Goal: Task Accomplishment & Management: Use online tool/utility

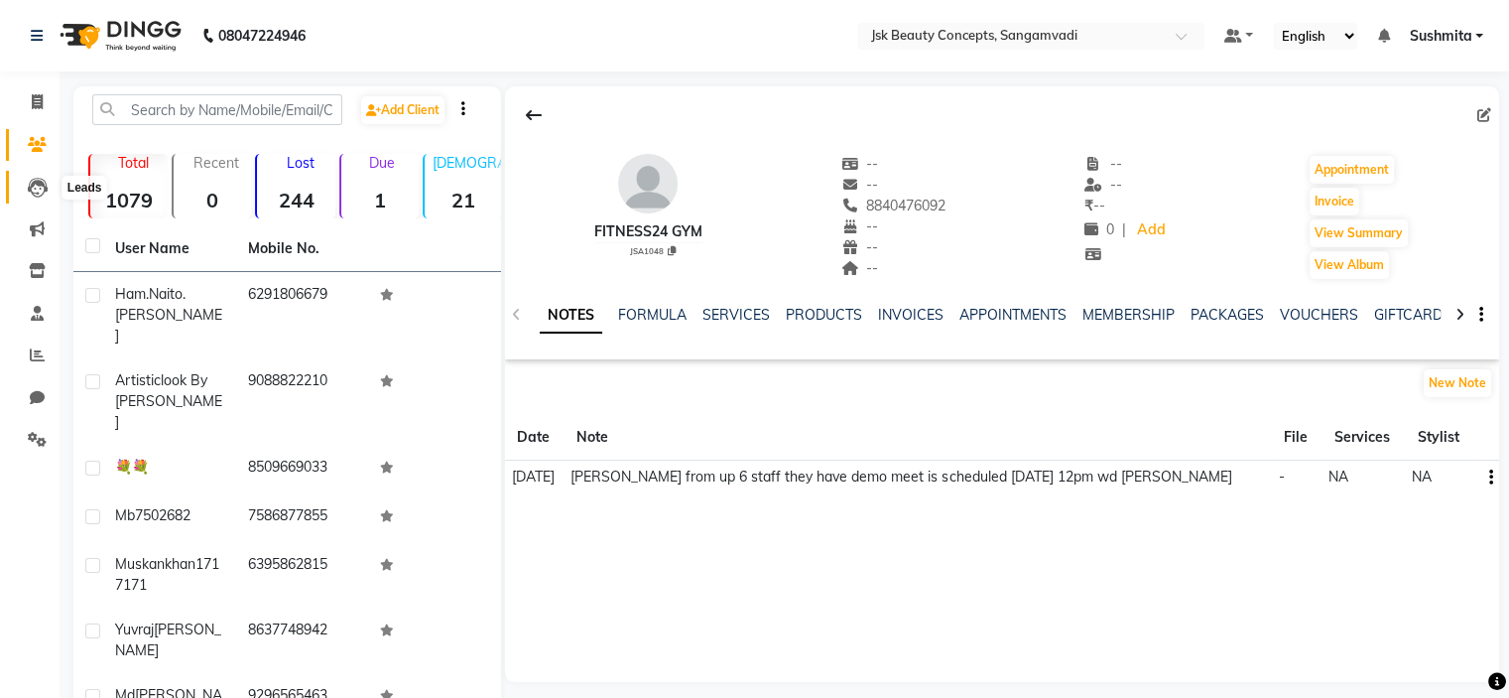
click at [39, 195] on icon at bounding box center [38, 188] width 20 height 20
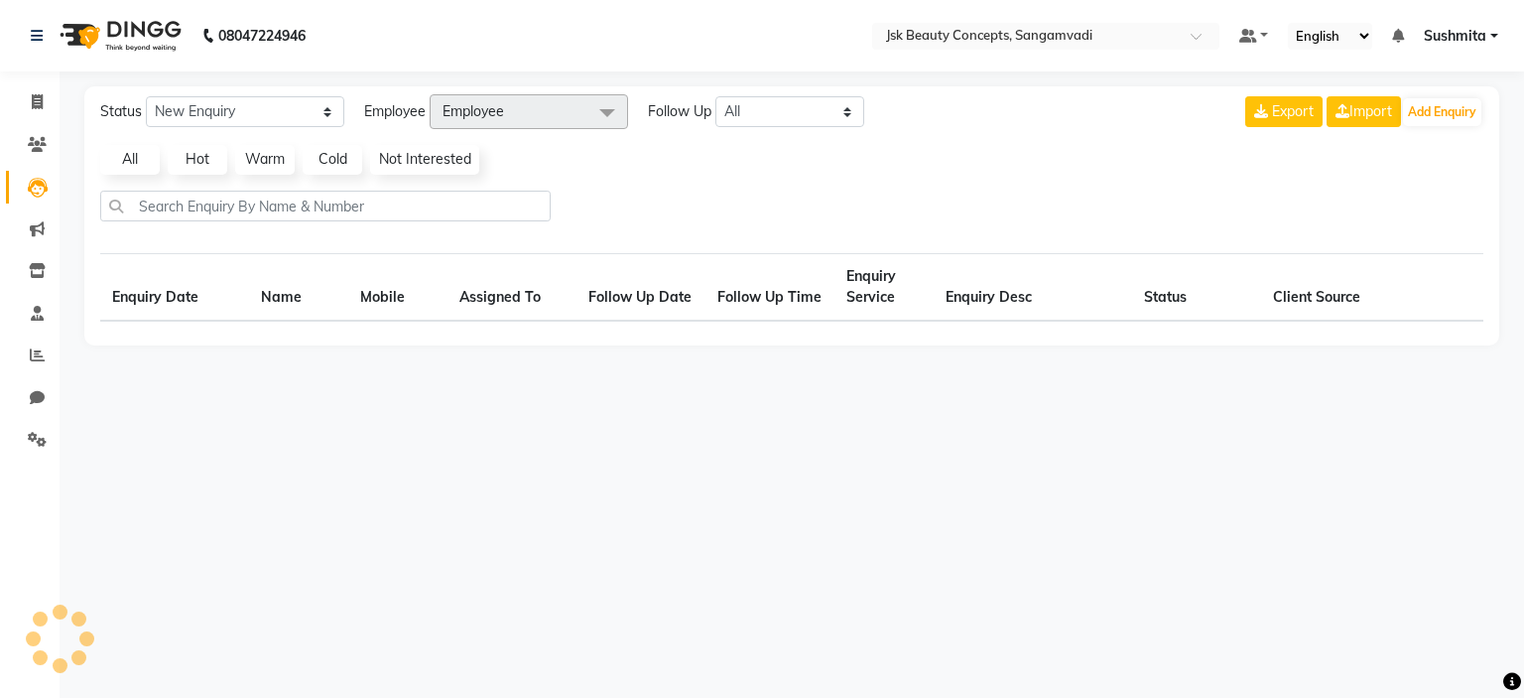
click at [39, 195] on icon at bounding box center [38, 188] width 20 height 20
click at [34, 224] on icon at bounding box center [37, 228] width 15 height 15
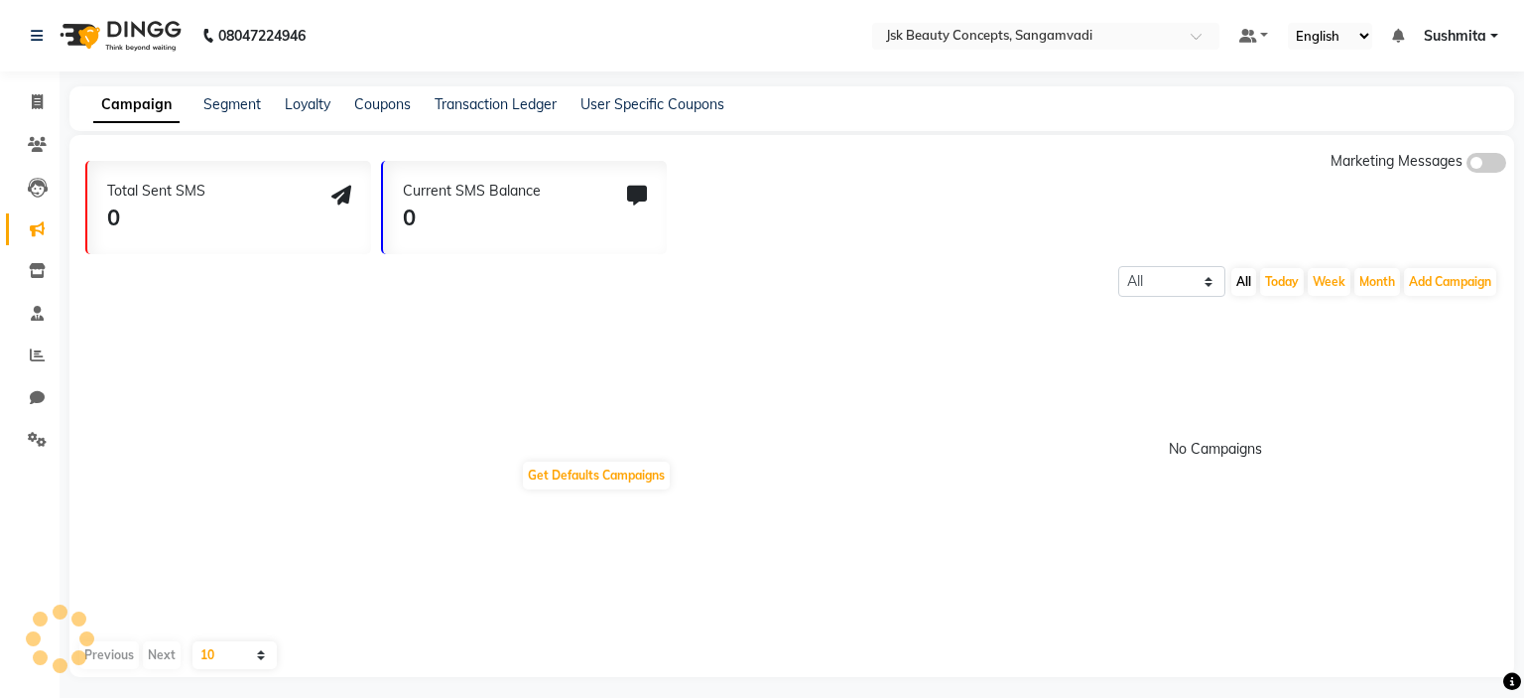
click at [34, 224] on icon at bounding box center [37, 228] width 15 height 15
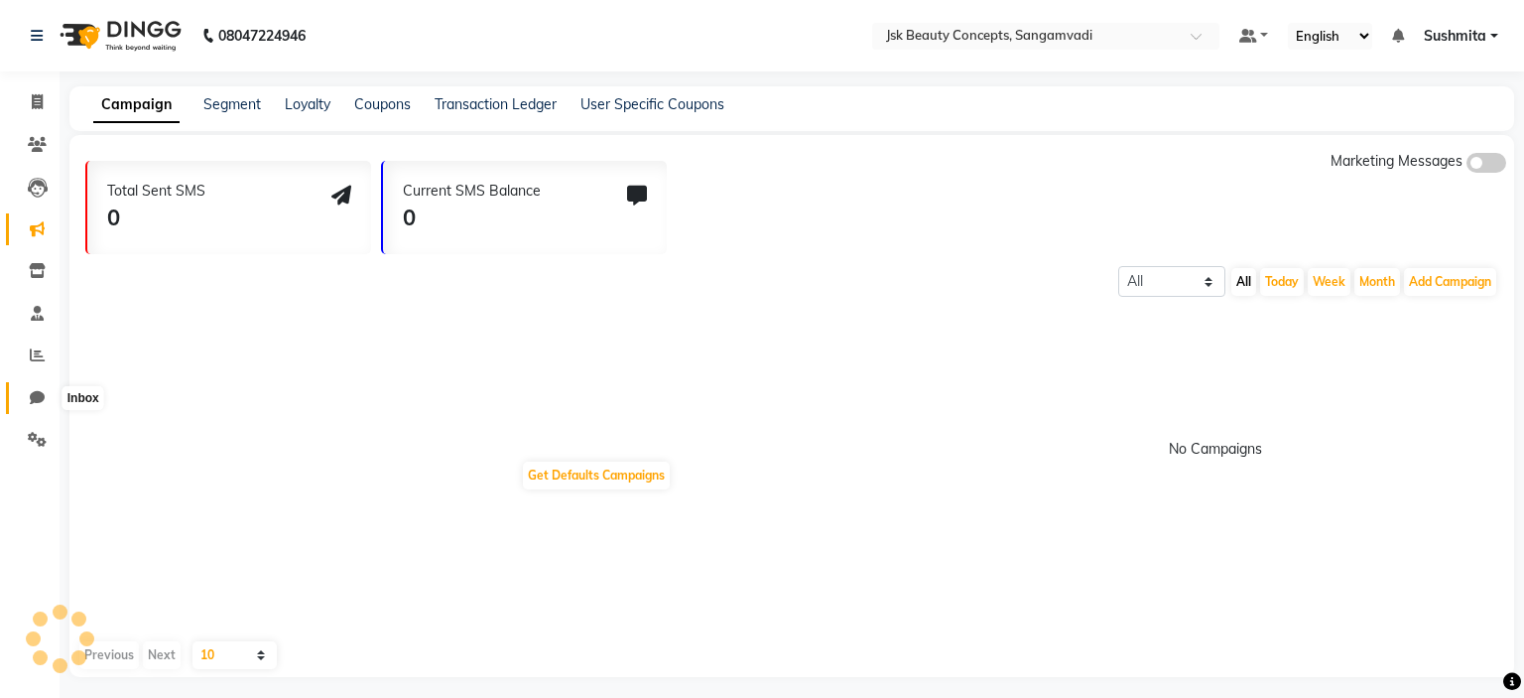
click at [31, 391] on icon at bounding box center [37, 397] width 15 height 15
select select "100"
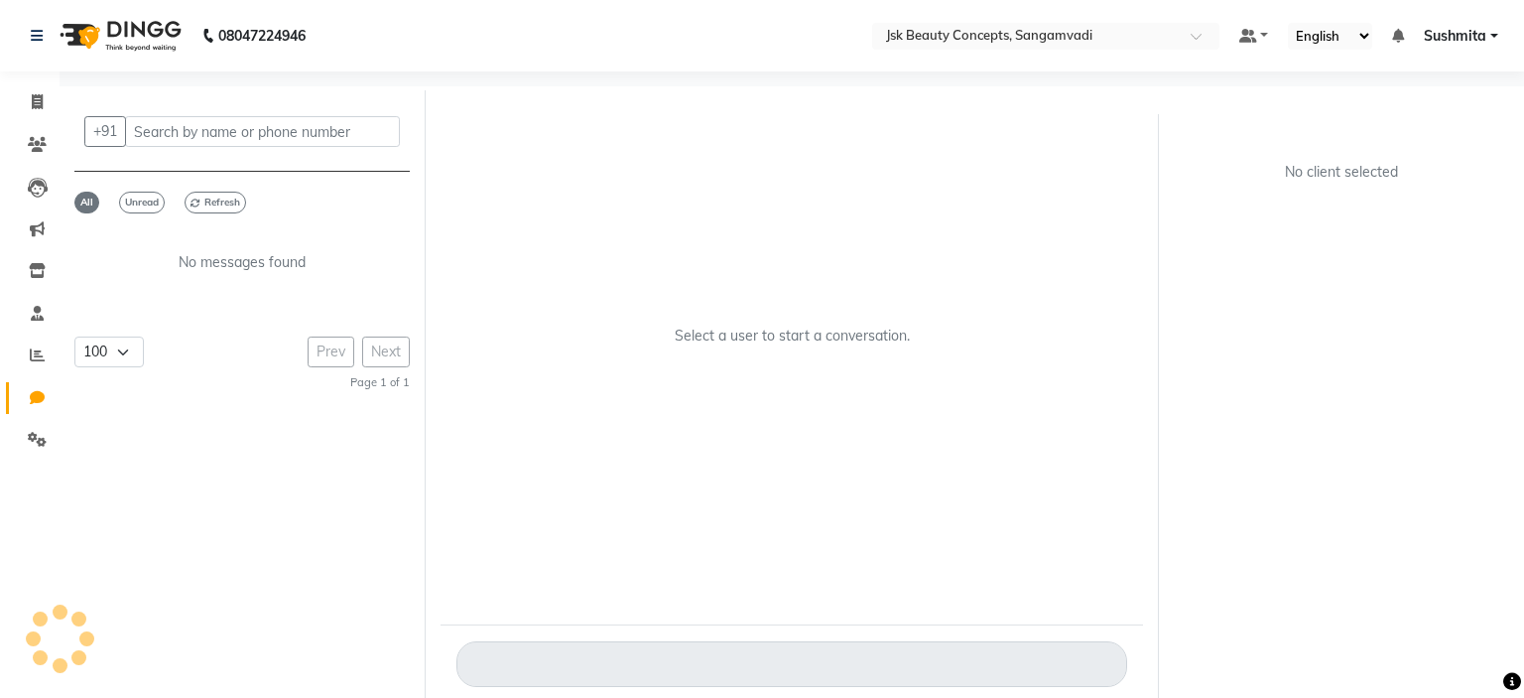
click at [31, 391] on icon at bounding box center [37, 397] width 15 height 15
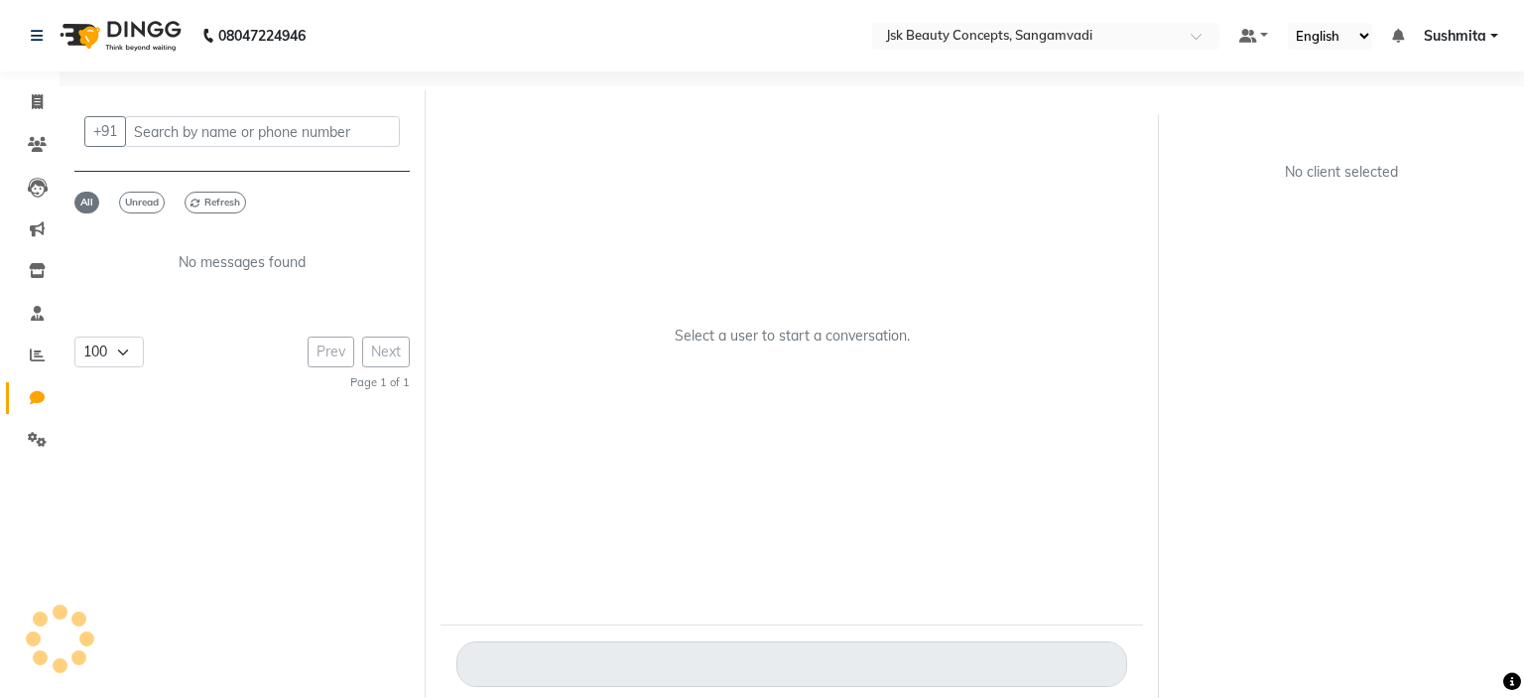
click at [31, 391] on icon at bounding box center [37, 397] width 15 height 15
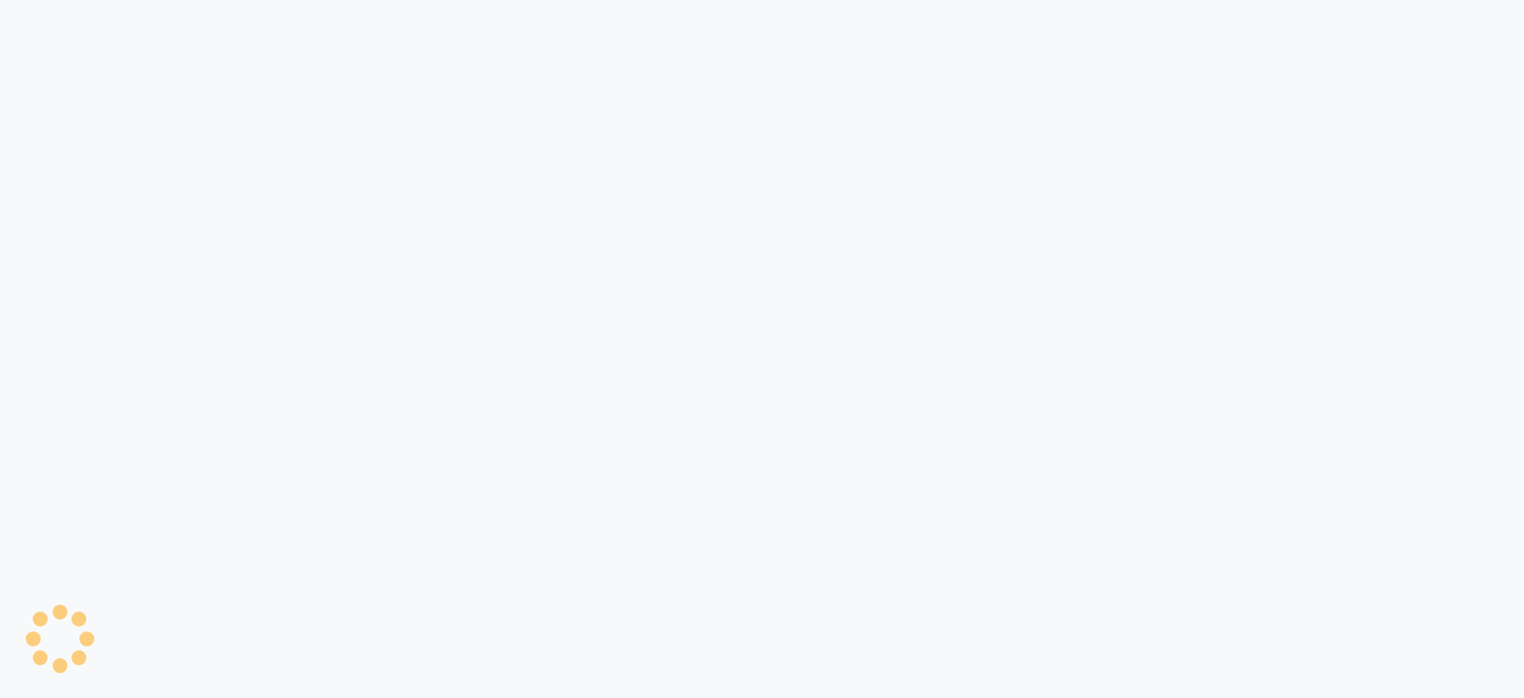
select select "100"
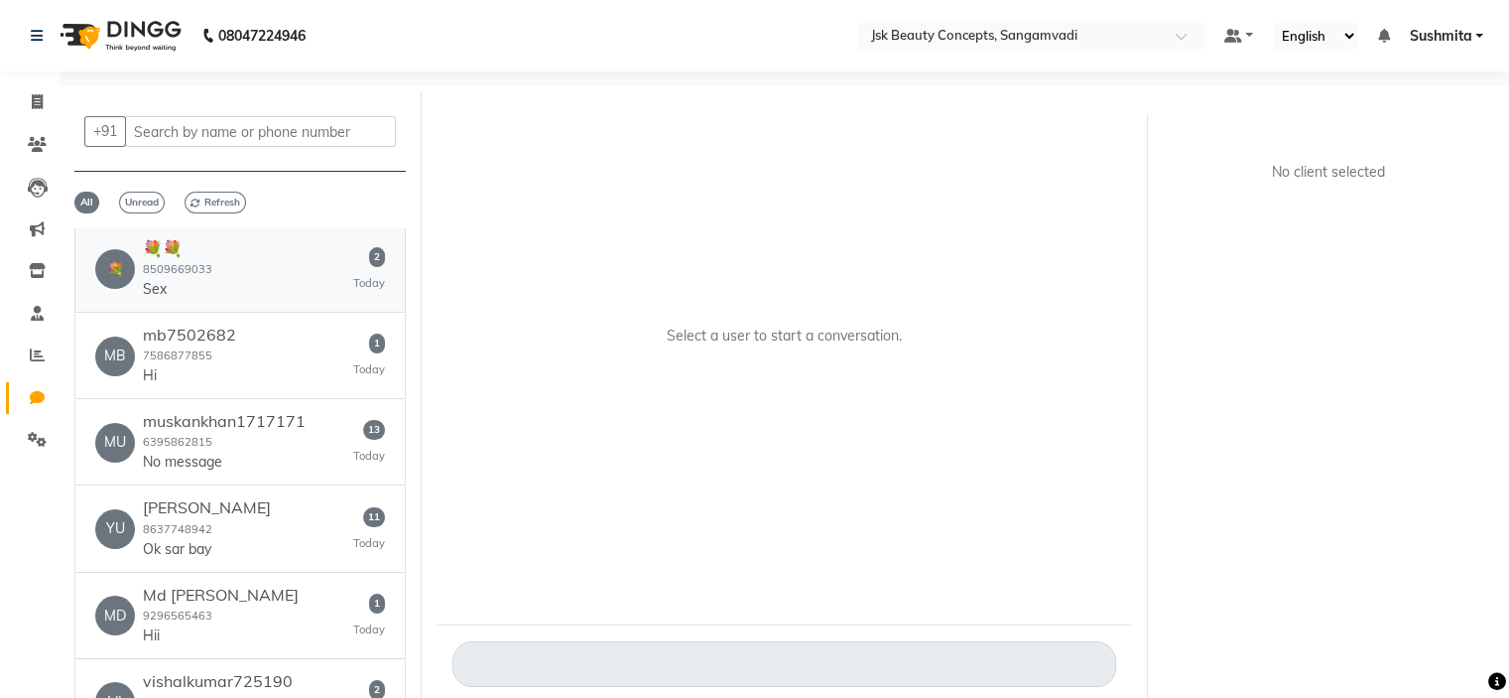
scroll to position [214, 0]
click at [275, 498] on div "YU Yuvraj Ingale 8637748942 Ok sar bay 11 Today" at bounding box center [240, 527] width 290 height 61
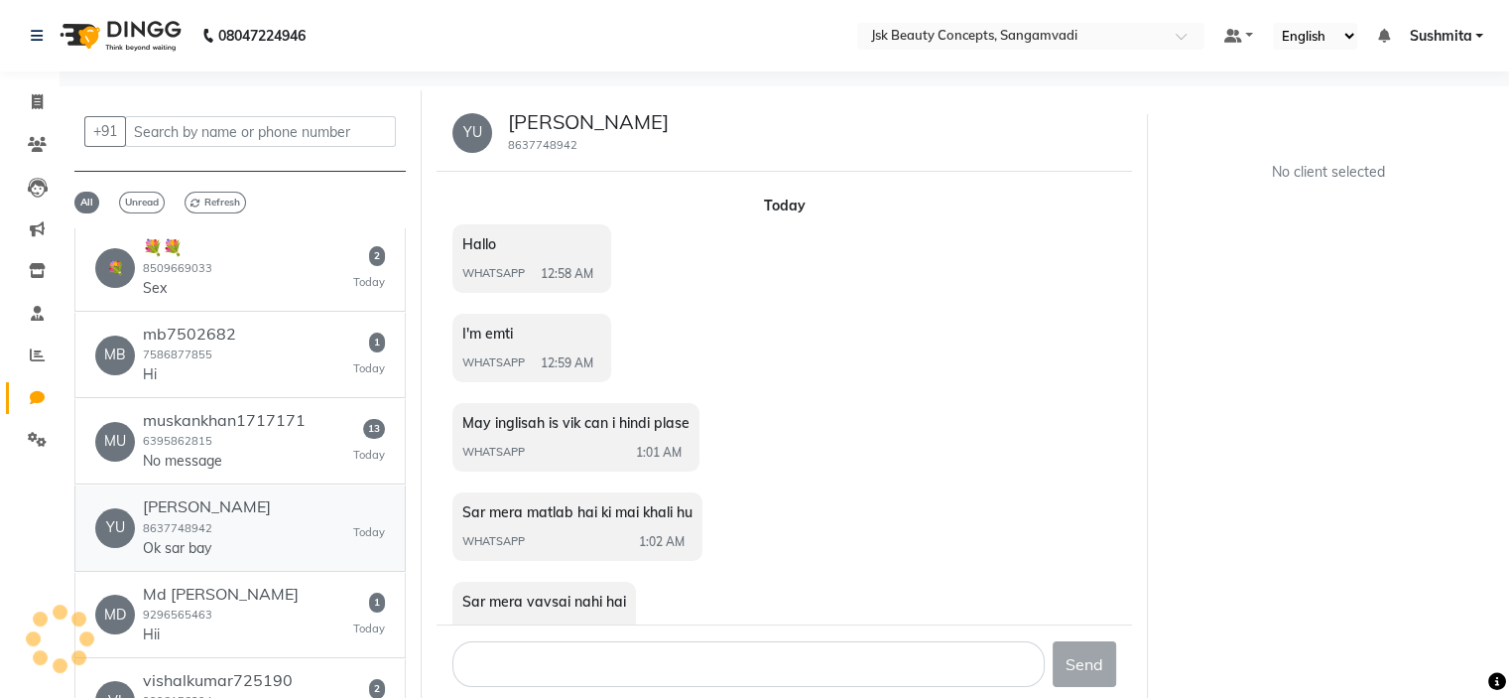
click at [275, 498] on div "YU Yuvraj Ingale 8637748942 Ok sar bay Today" at bounding box center [240, 527] width 290 height 61
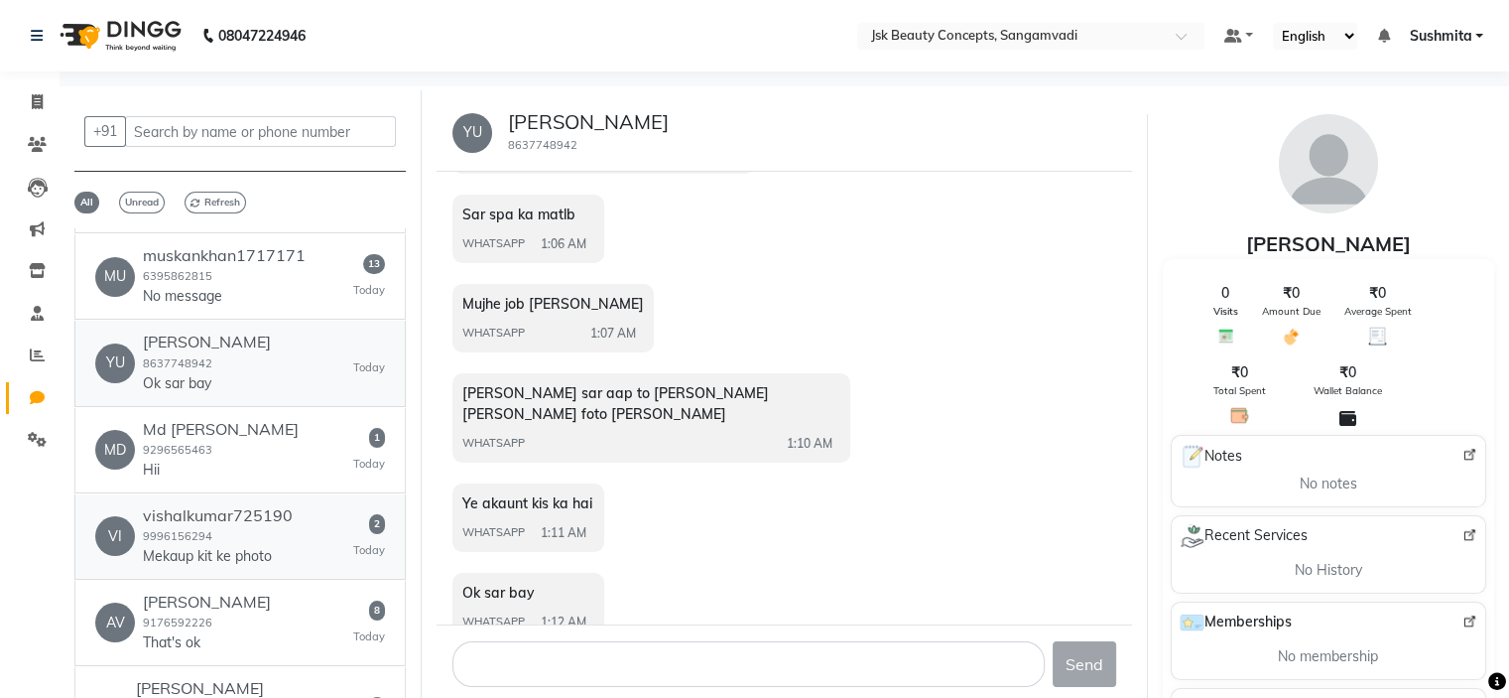
scroll to position [0, 0]
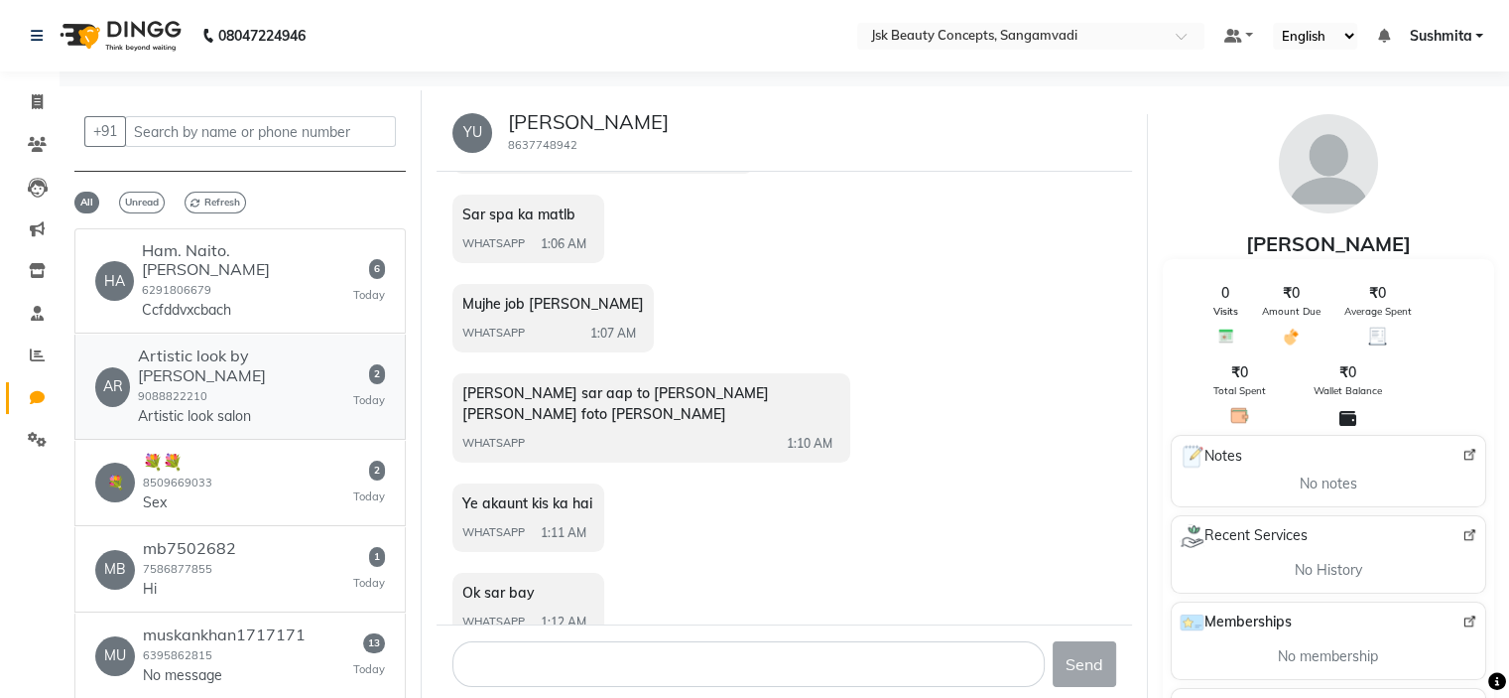
click at [238, 348] on div "Artistic look by Archana 9088822210 Artistic look salon" at bounding box center [245, 385] width 215 height 79
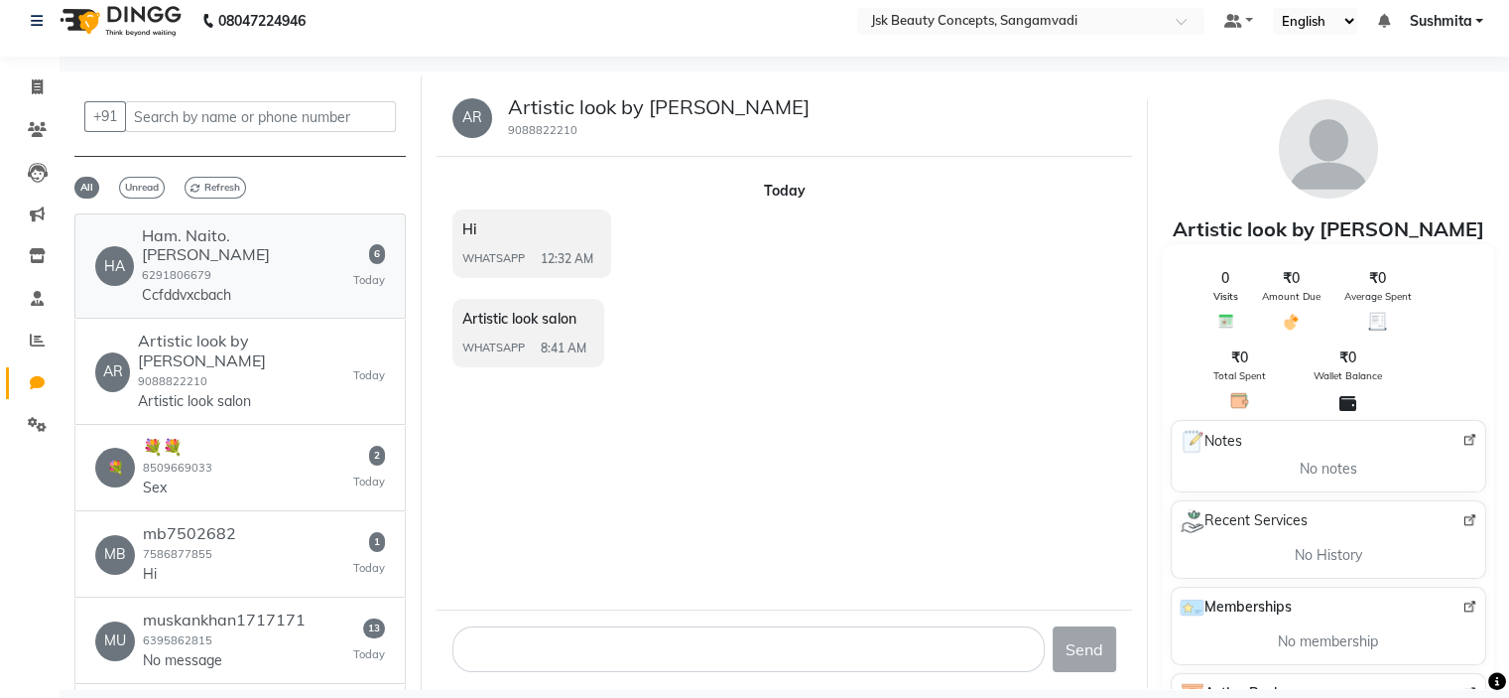
click at [274, 285] on p "Ccfddvxcbach" at bounding box center [216, 295] width 149 height 21
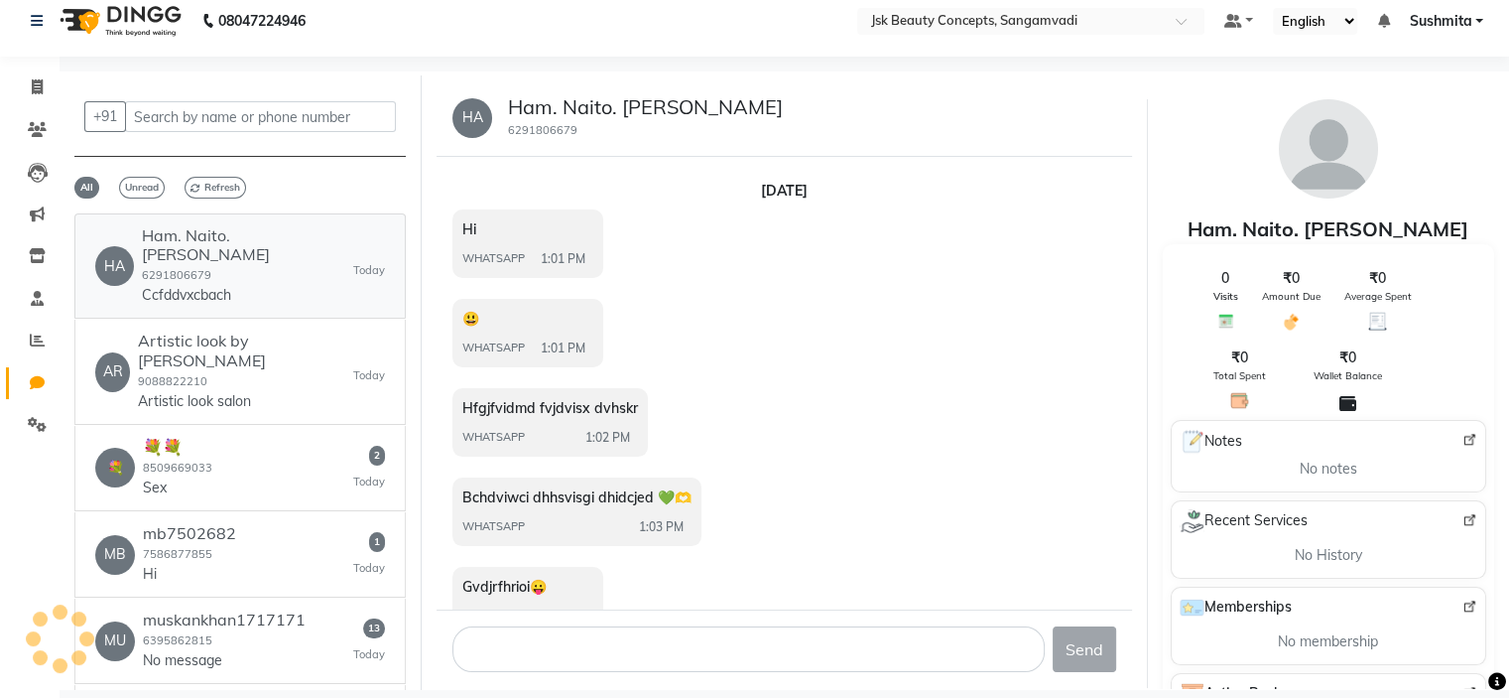
scroll to position [3782, 0]
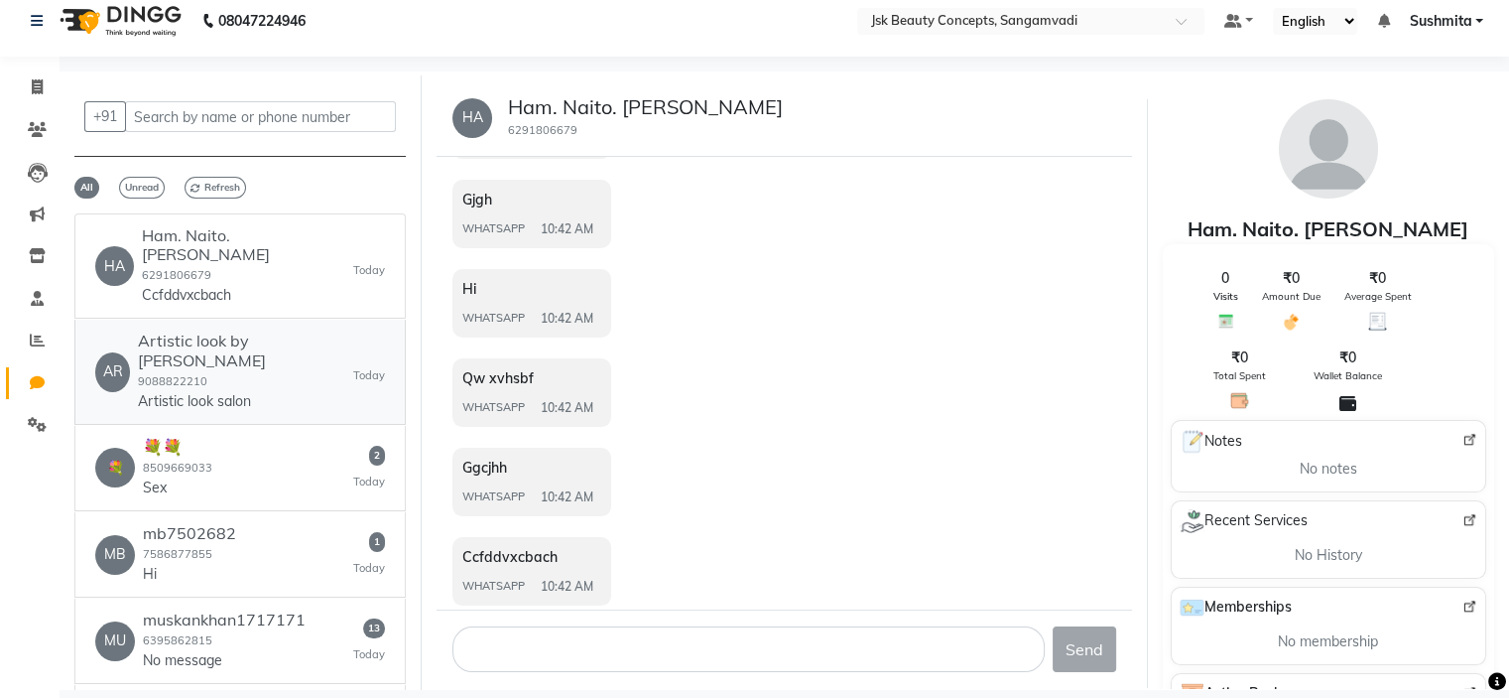
click at [260, 320] on link "AR Artistic look by Archana 9088822210 Artistic look salon Today" at bounding box center [239, 372] width 331 height 104
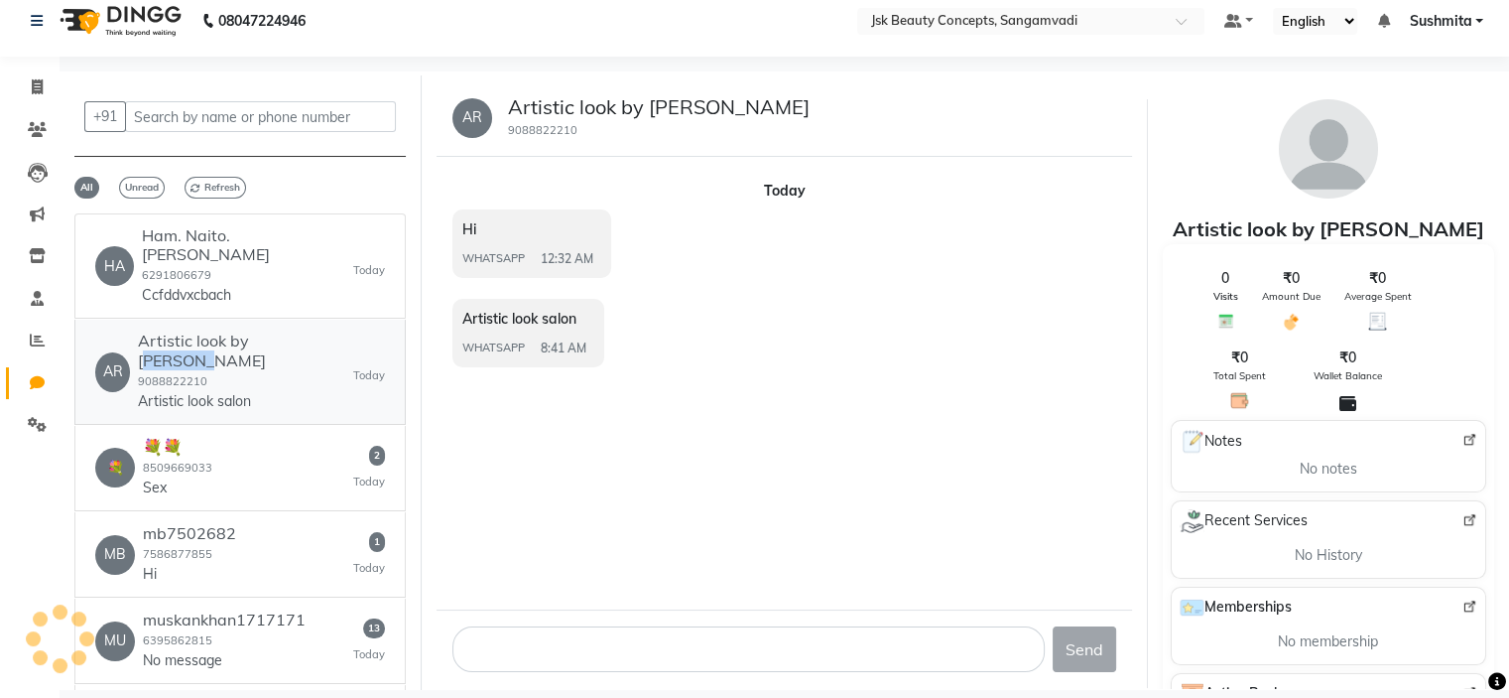
scroll to position [0, 0]
click at [260, 320] on link "AR Artistic look by Archana 9088822210 Artistic look salon Today" at bounding box center [239, 372] width 331 height 104
click at [202, 633] on small "6395862815" at bounding box center [177, 640] width 69 height 14
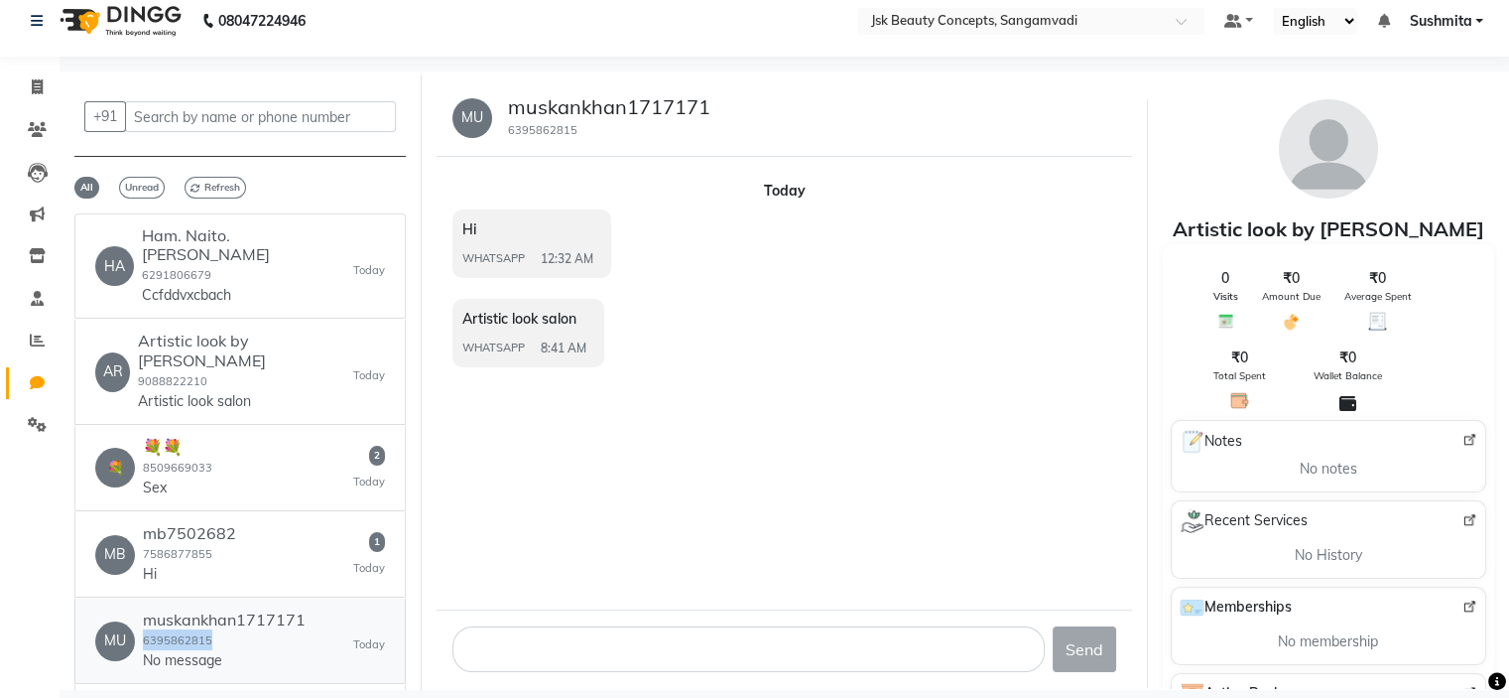
click at [202, 633] on small "6395862815" at bounding box center [177, 640] width 69 height 14
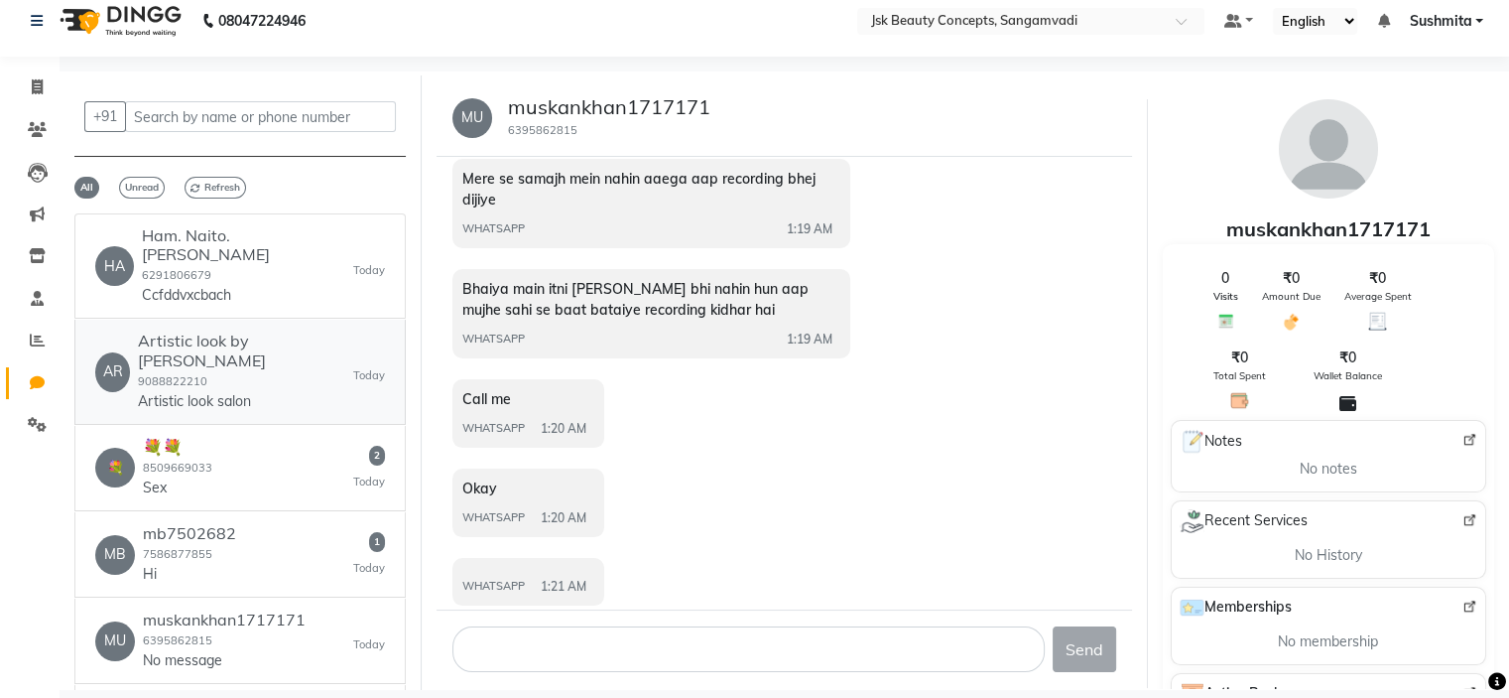
click at [258, 391] on p "Artistic look salon" at bounding box center [212, 401] width 149 height 21
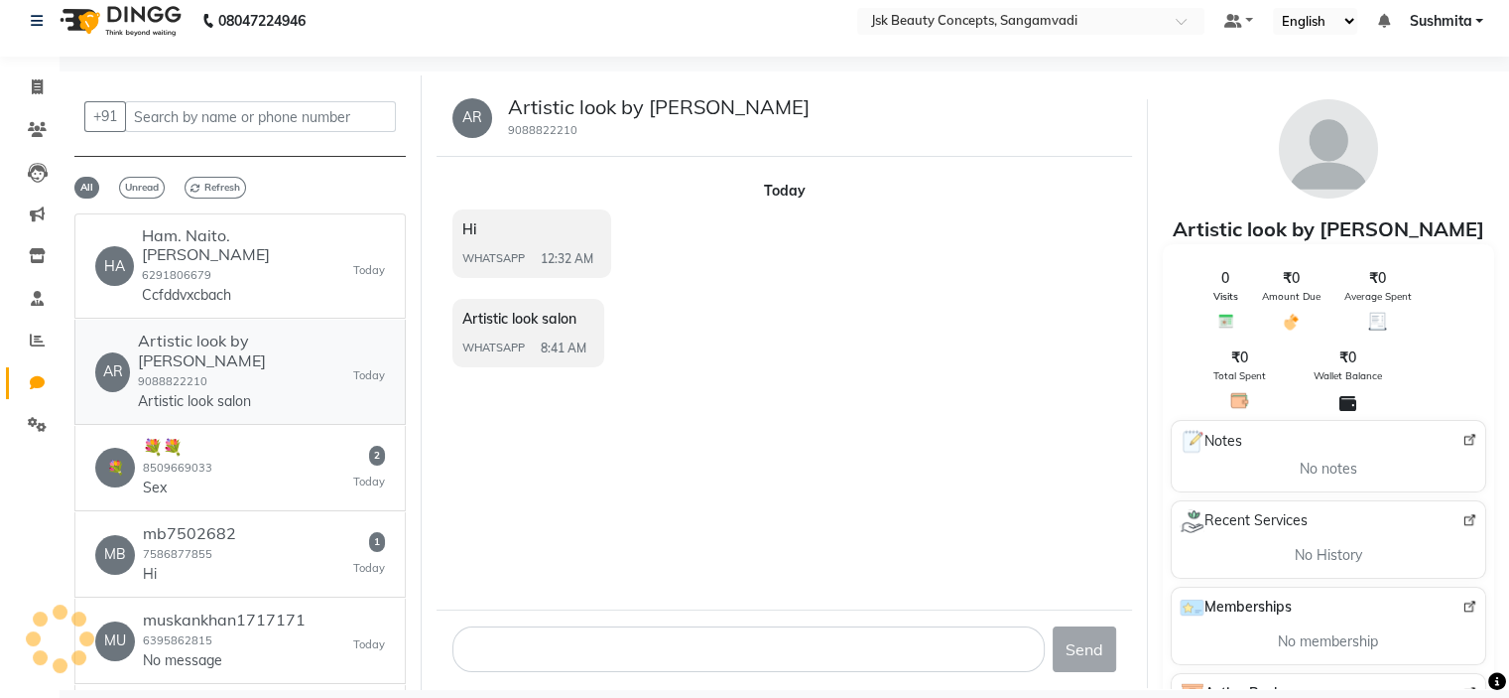
scroll to position [0, 0]
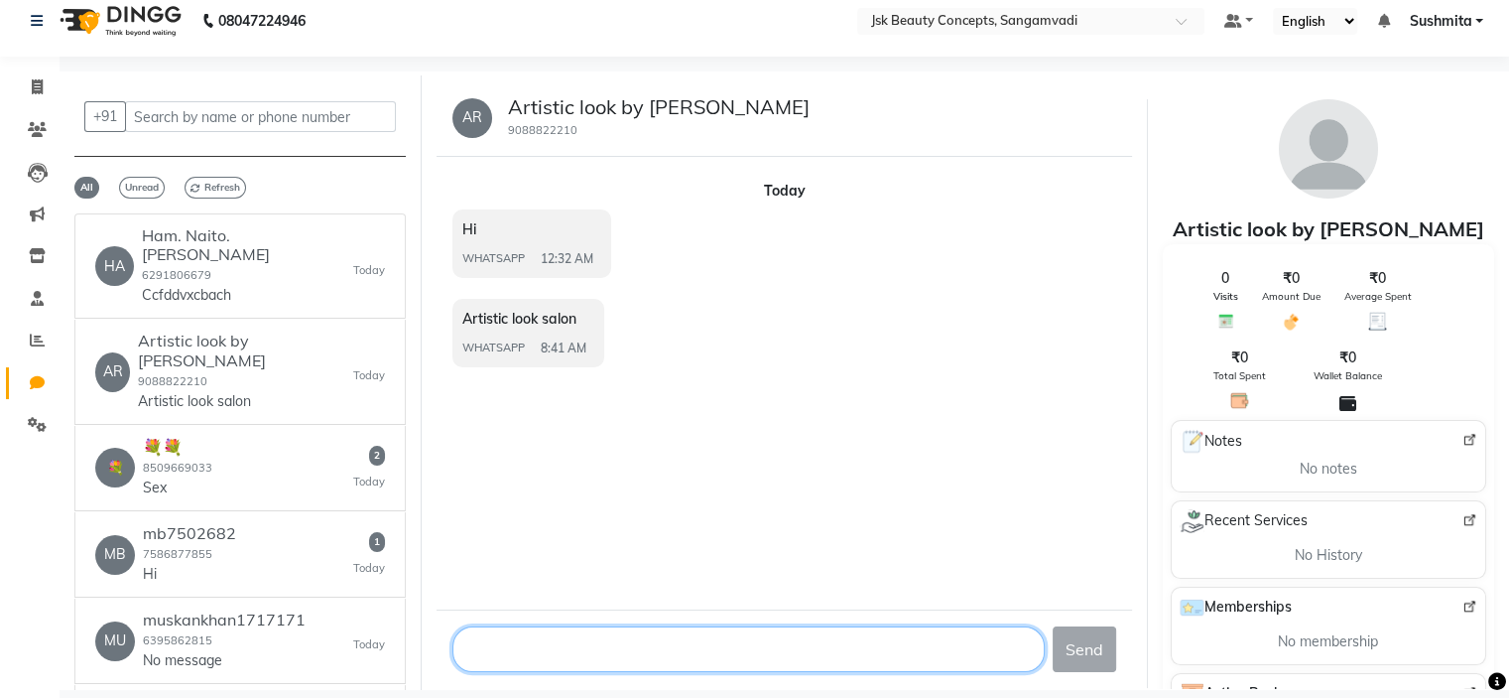
click at [568, 651] on textarea at bounding box center [748, 649] width 592 height 46
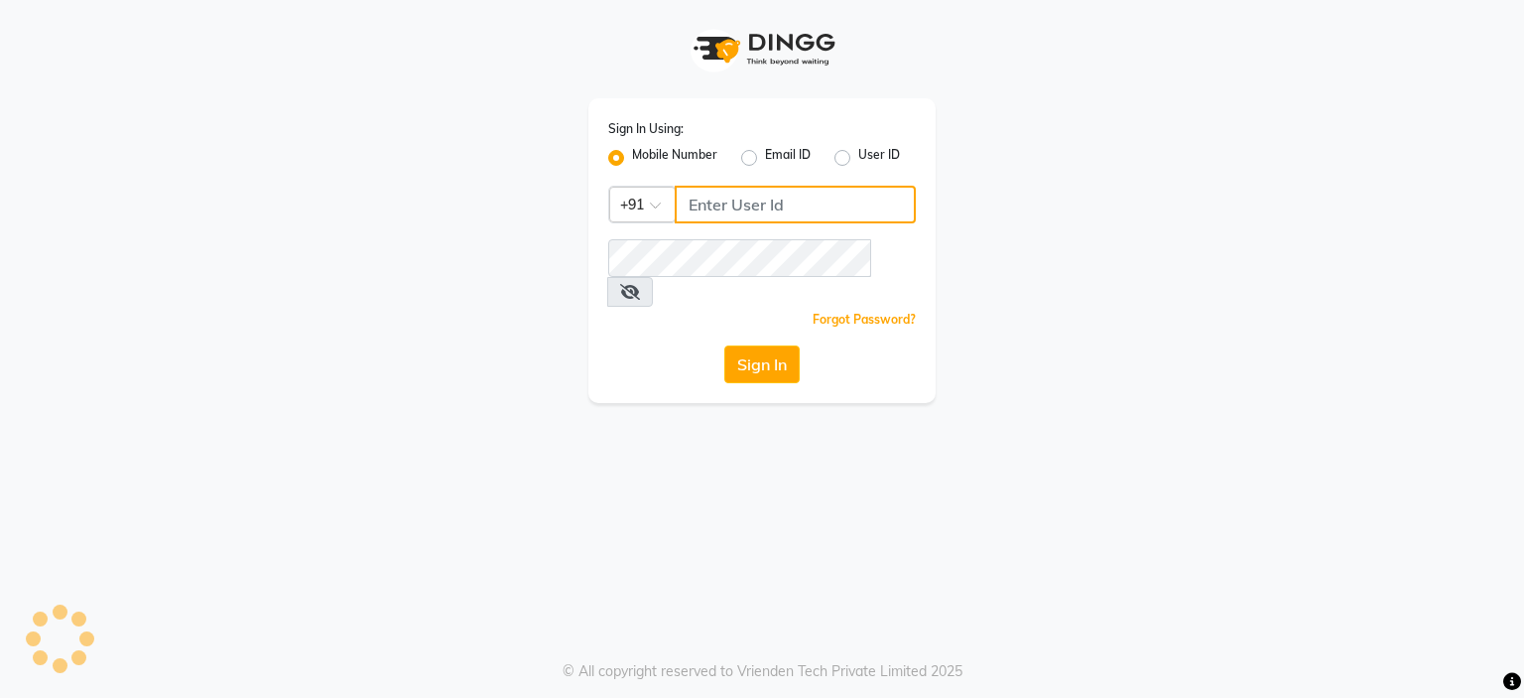
type input "9552753177"
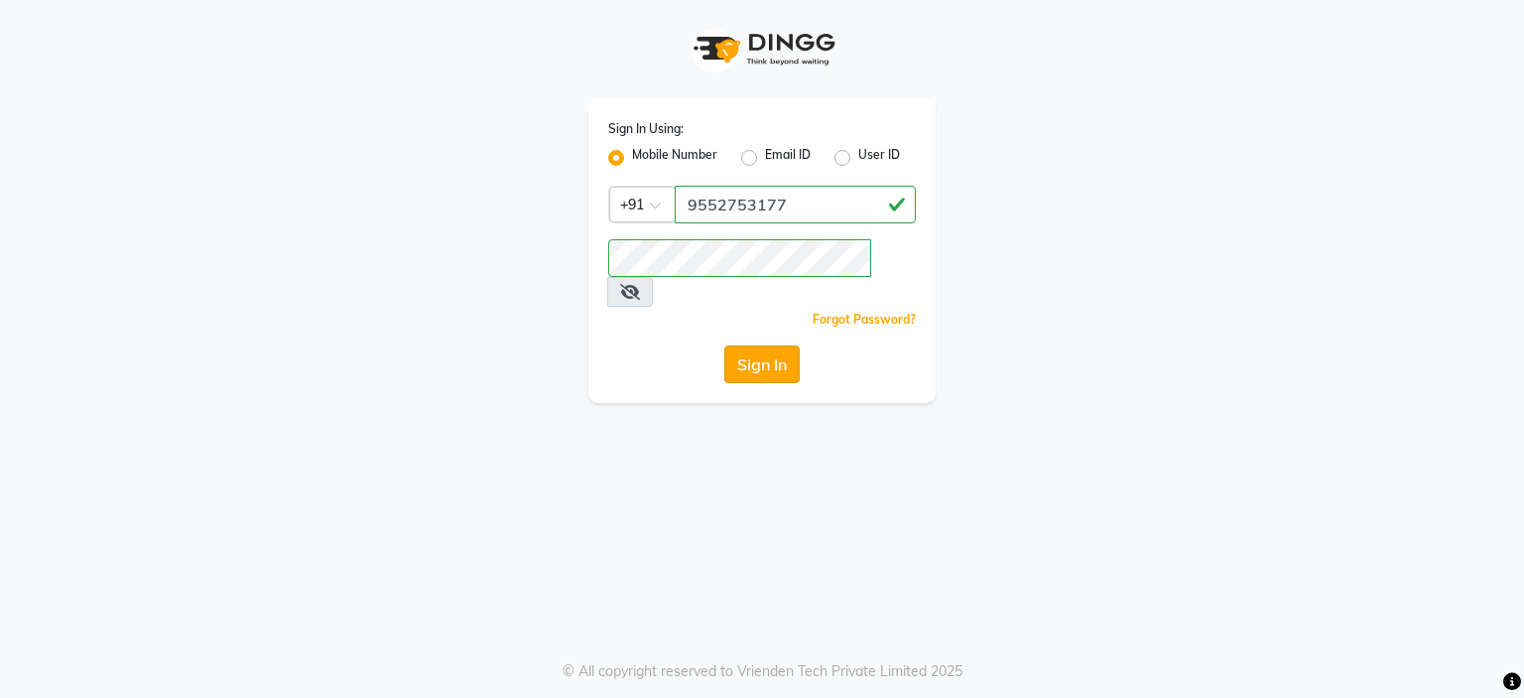
click at [775, 345] on button "Sign In" at bounding box center [761, 364] width 75 height 38
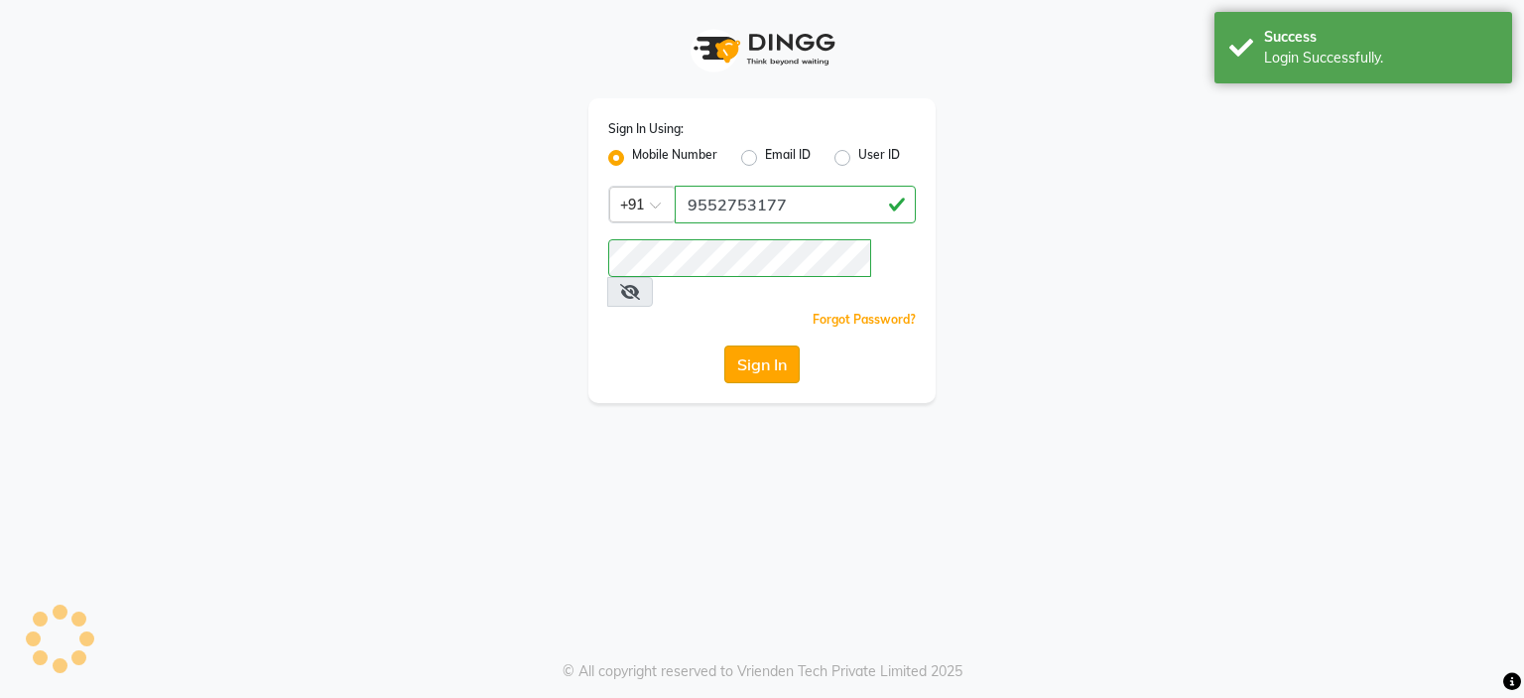
select select "service"
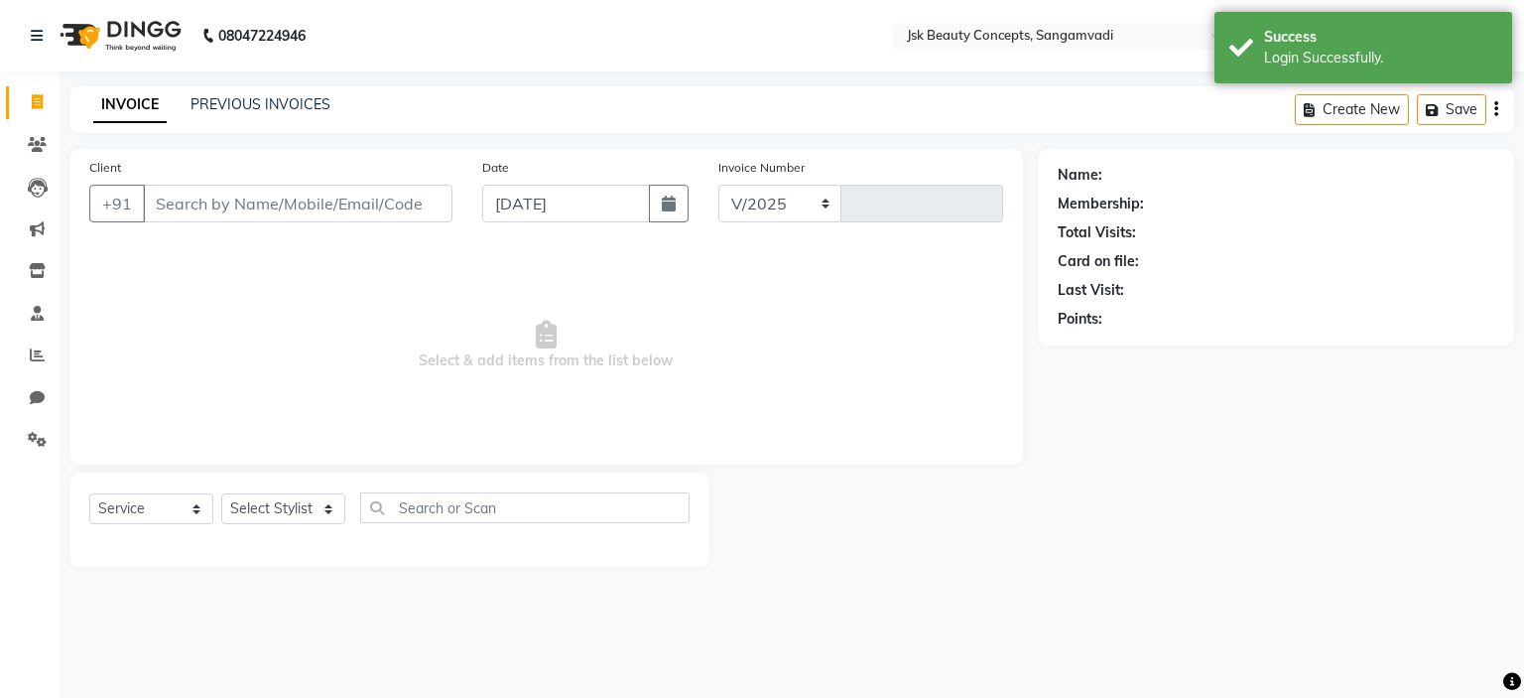
select select "7670"
type input "0001"
click at [42, 407] on span at bounding box center [37, 398] width 35 height 23
